Goal: Find specific page/section: Find specific page/section

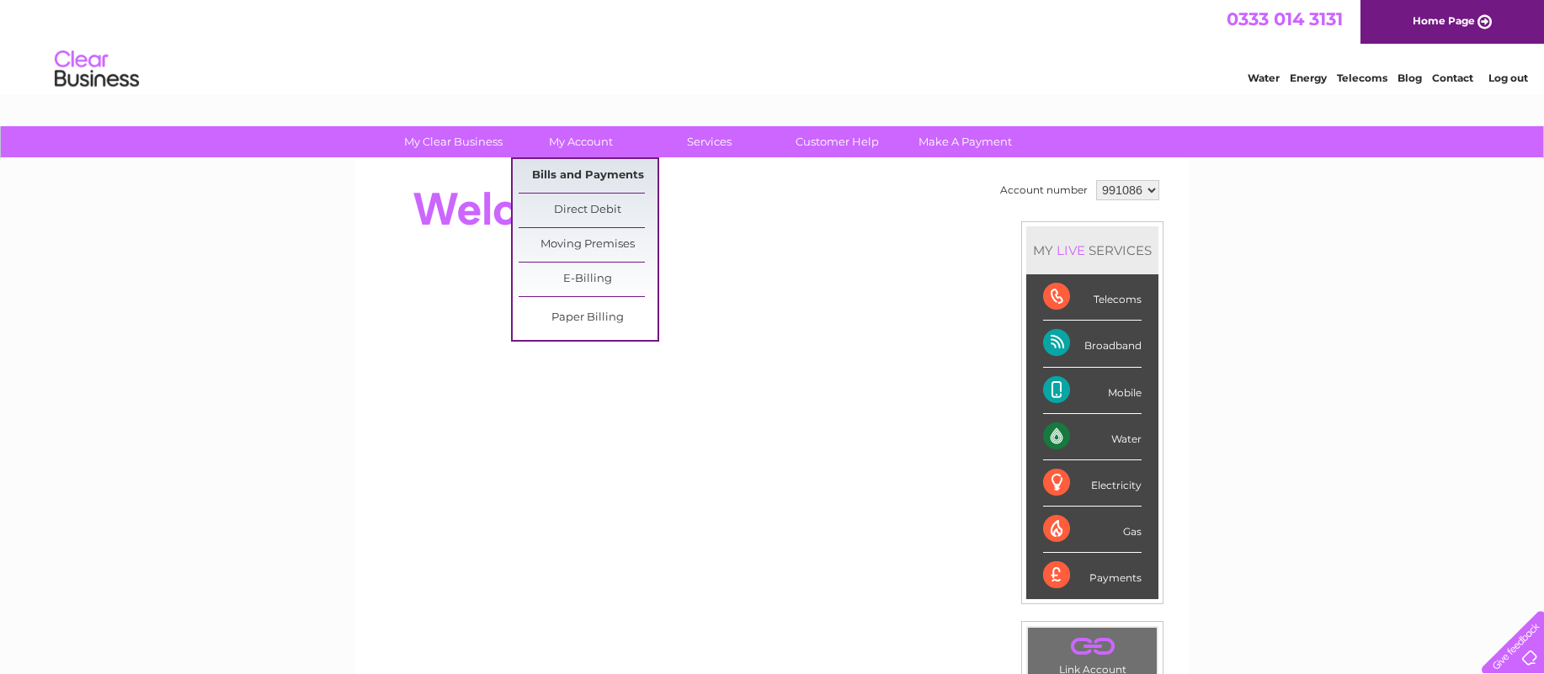
click at [546, 168] on link "Bills and Payments" at bounding box center [588, 176] width 139 height 34
